Goal: Task Accomplishment & Management: Manage account settings

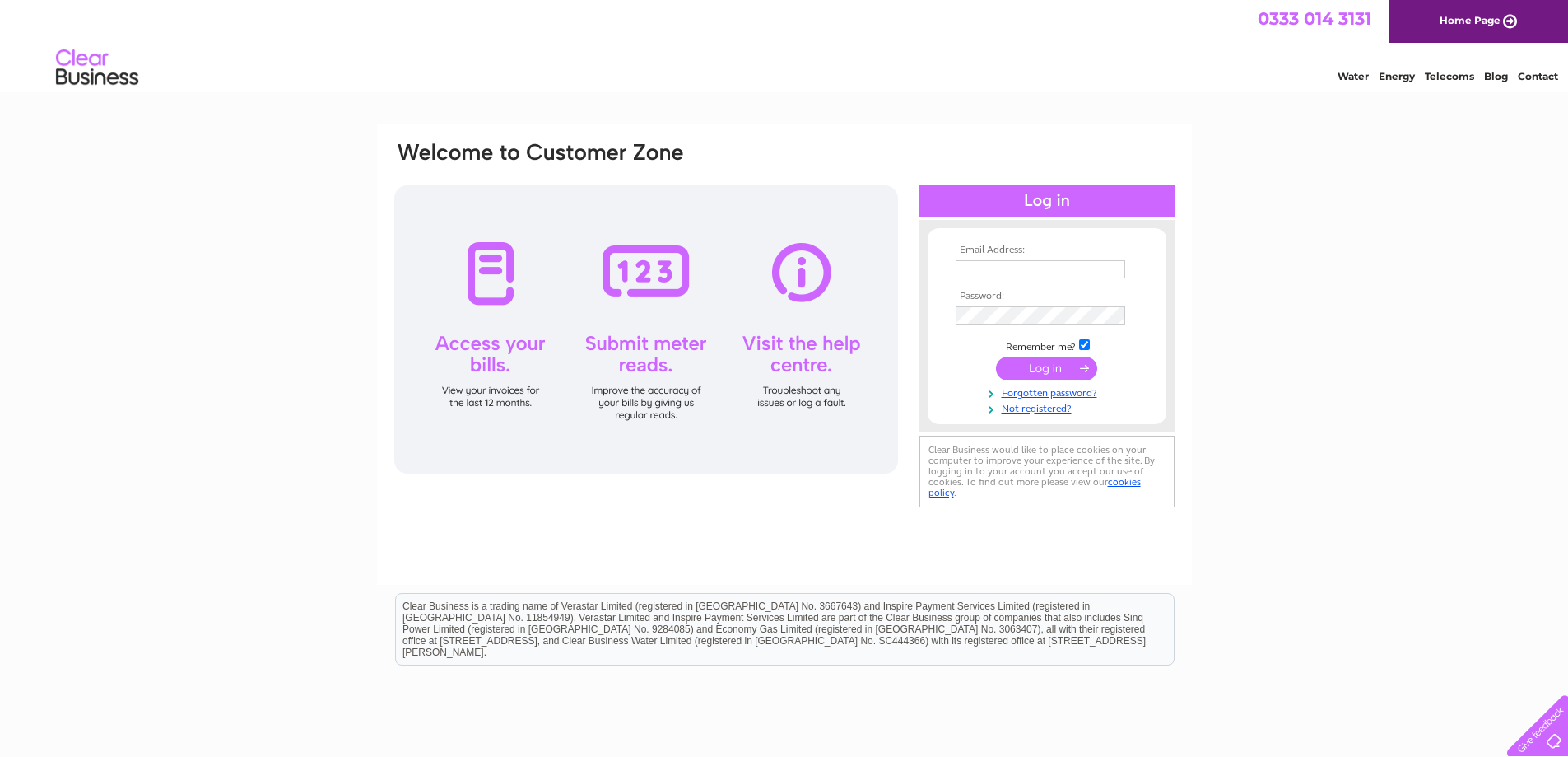
type input "[EMAIL_ADDRESS][DOMAIN_NAME]"
click at [1048, 374] on input "submit" at bounding box center [1046, 368] width 102 height 23
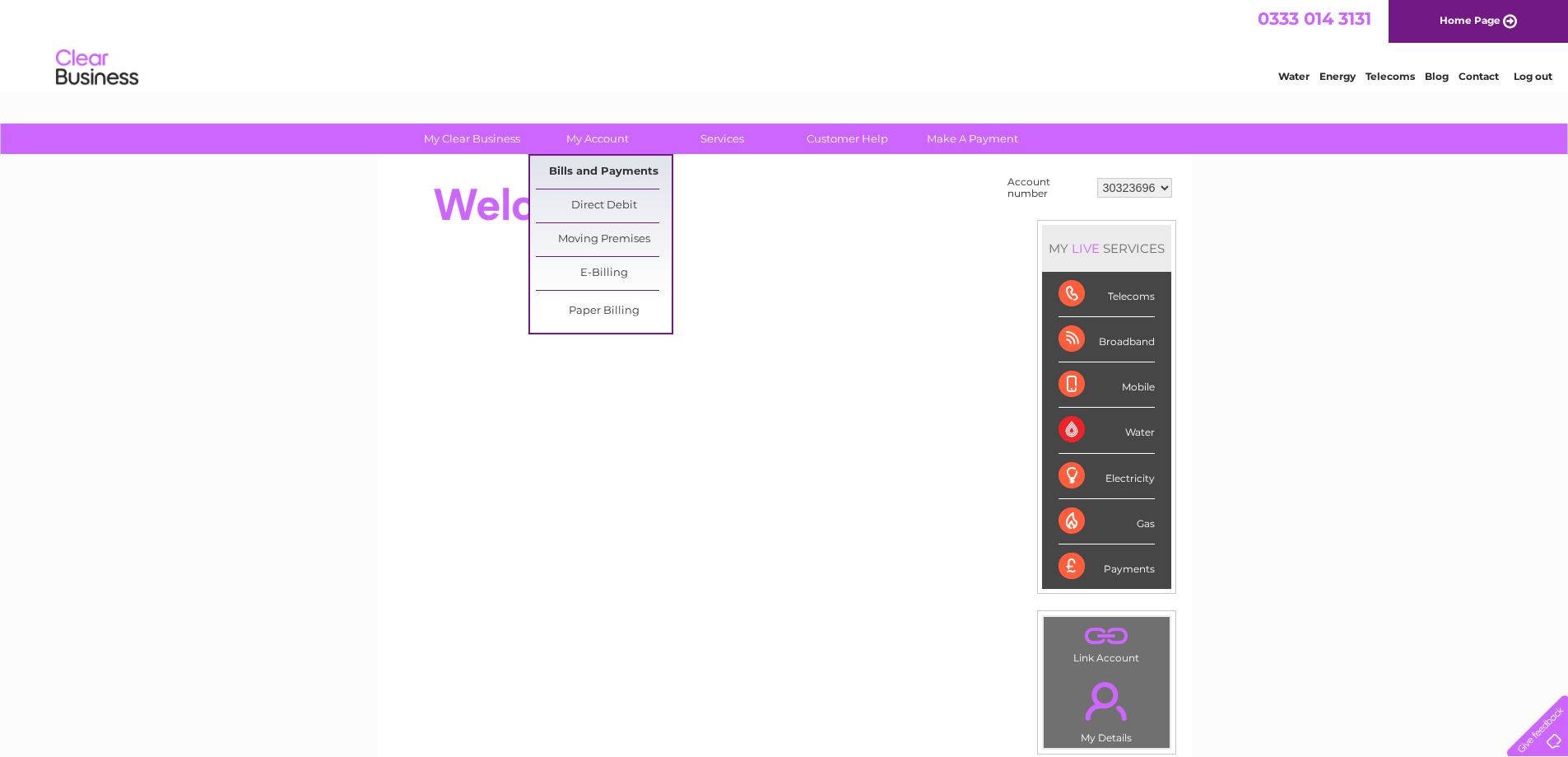
click at [614, 176] on link "Bills and Payments" at bounding box center [604, 172] width 136 height 33
